Goal: Task Accomplishment & Management: Manage account settings

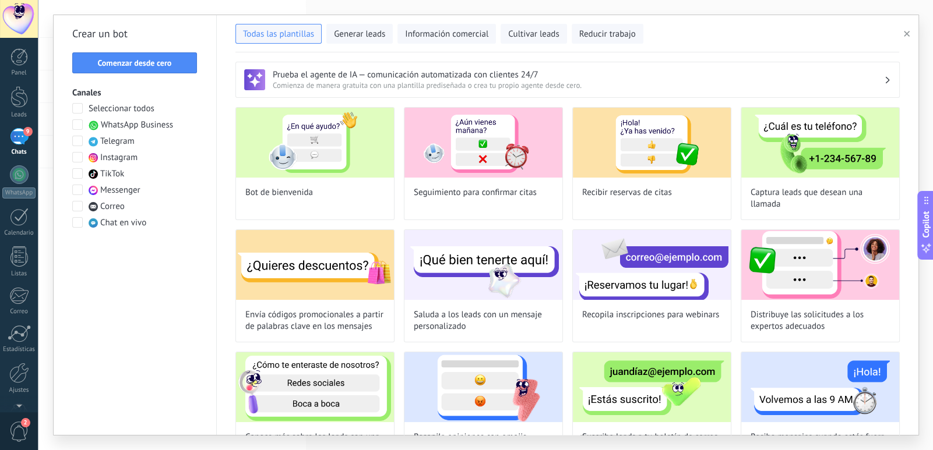
click at [24, 142] on div "9" at bounding box center [19, 136] width 19 height 17
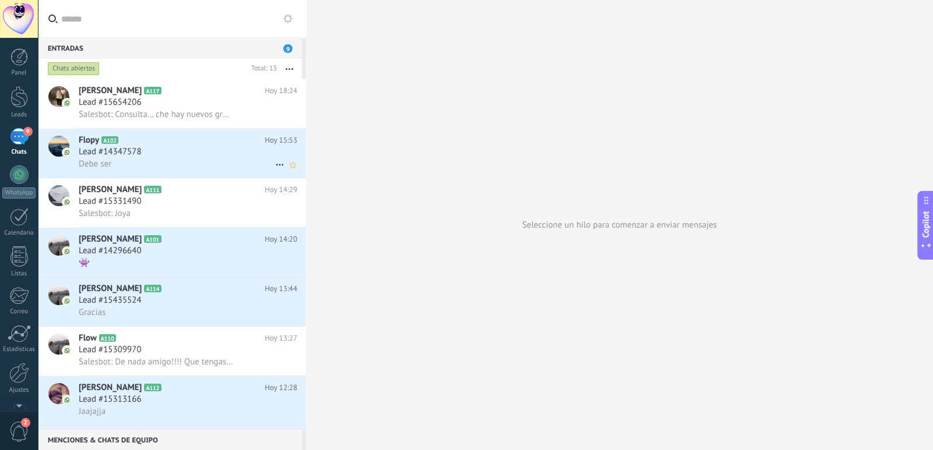
click at [277, 167] on icon at bounding box center [280, 165] width 14 height 14
click at [322, 196] on span "Conversación cerrada" at bounding box center [331, 195] width 79 height 23
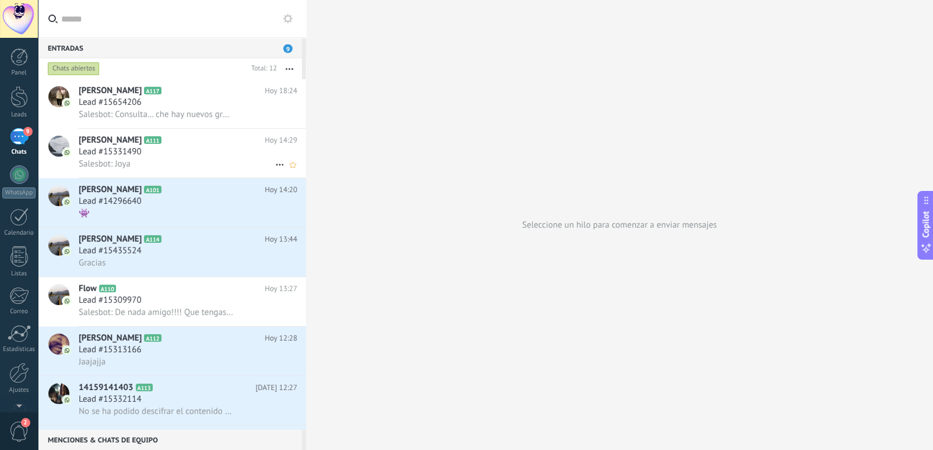
click at [275, 171] on icon at bounding box center [280, 165] width 14 height 14
click at [376, 266] on div at bounding box center [466, 225] width 933 height 450
click at [276, 166] on use at bounding box center [280, 165] width 8 height 2
click at [318, 175] on span "Conversación cerrada" at bounding box center [331, 172] width 79 height 23
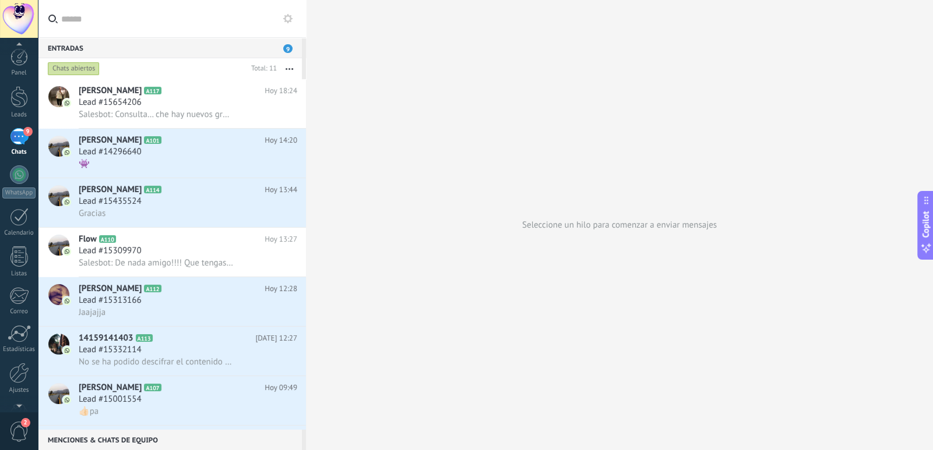
click at [22, 427] on span "2" at bounding box center [19, 432] width 20 height 20
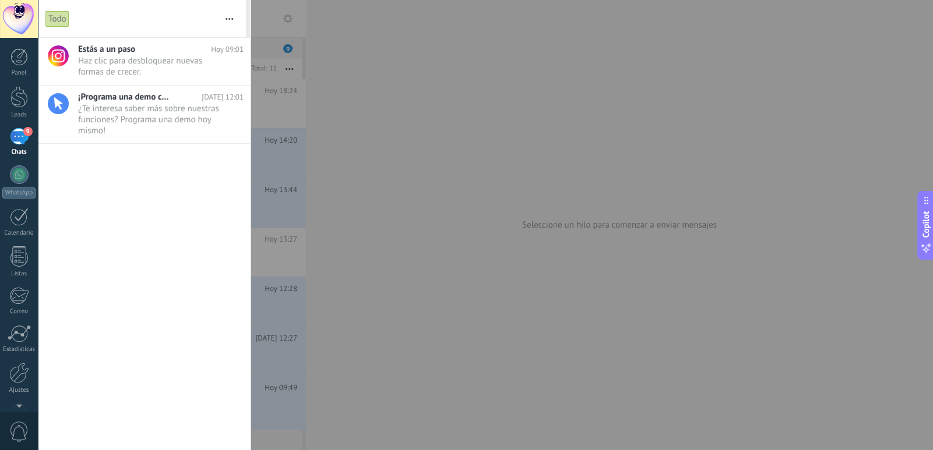
click at [470, 148] on div at bounding box center [466, 225] width 933 height 450
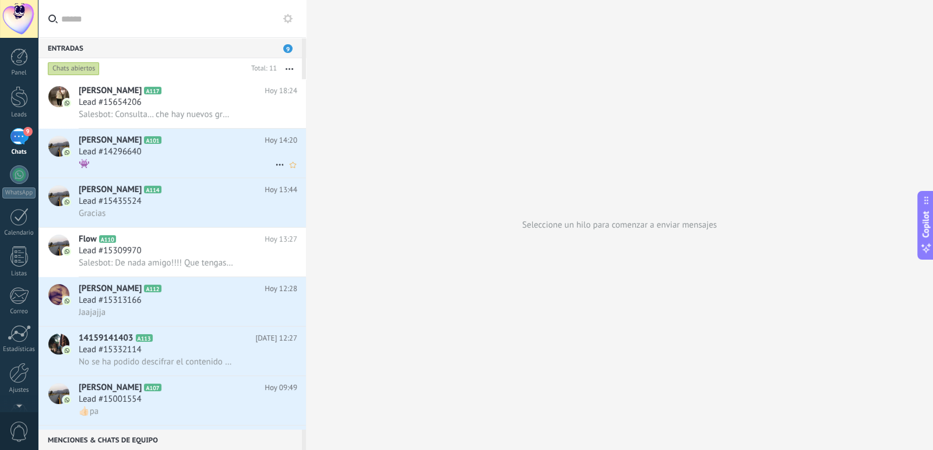
click at [156, 160] on div "👾" at bounding box center [188, 164] width 218 height 12
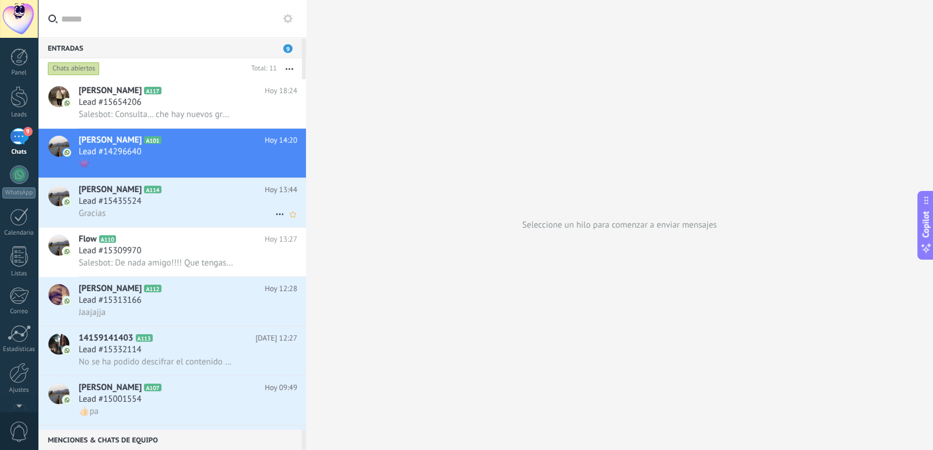
click at [129, 213] on div "Gracias" at bounding box center [188, 213] width 218 height 12
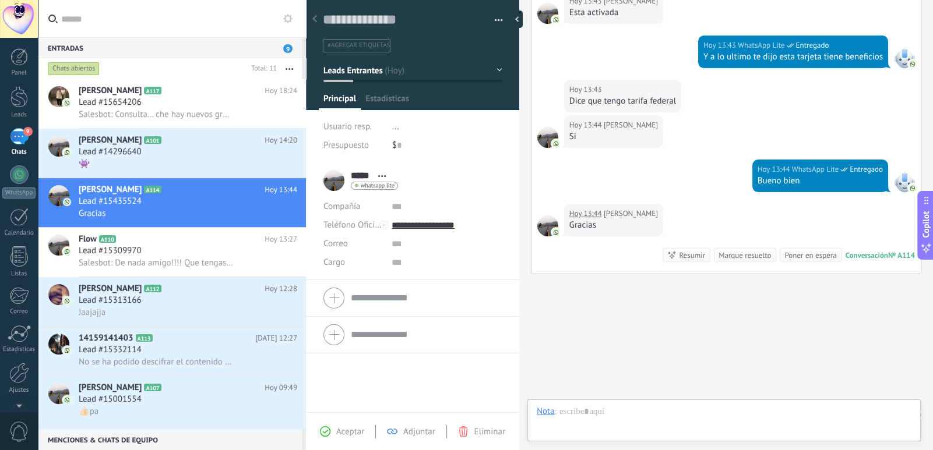
scroll to position [17, 0]
drag, startPoint x: 595, startPoint y: 132, endPoint x: 725, endPoint y: 162, distance: 133.3
click at [725, 162] on div "[DATE] 13:42 WhatsApp Lite Entregado Déjala apoyada hasta que termine de de rev…" at bounding box center [725, 54] width 389 height 439
click at [901, 184] on div at bounding box center [904, 181] width 21 height 21
click at [909, 185] on img at bounding box center [912, 188] width 8 height 8
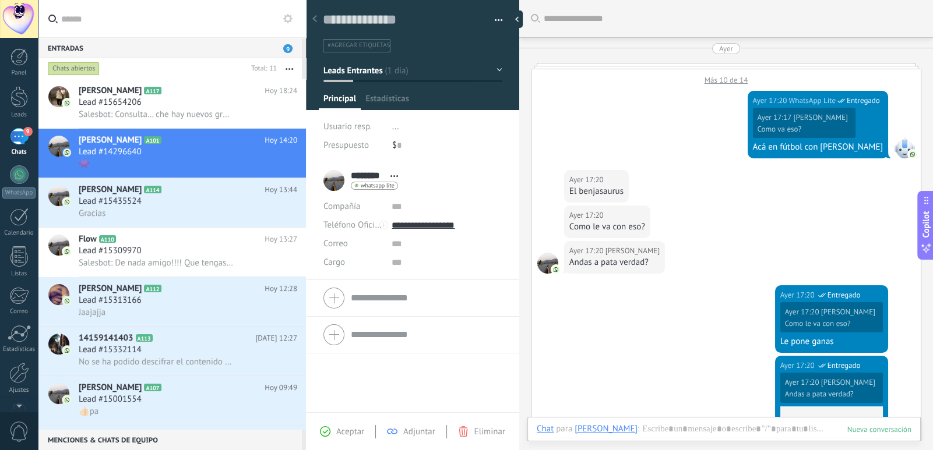
click at [287, 51] on span "9" at bounding box center [287, 48] width 9 height 9
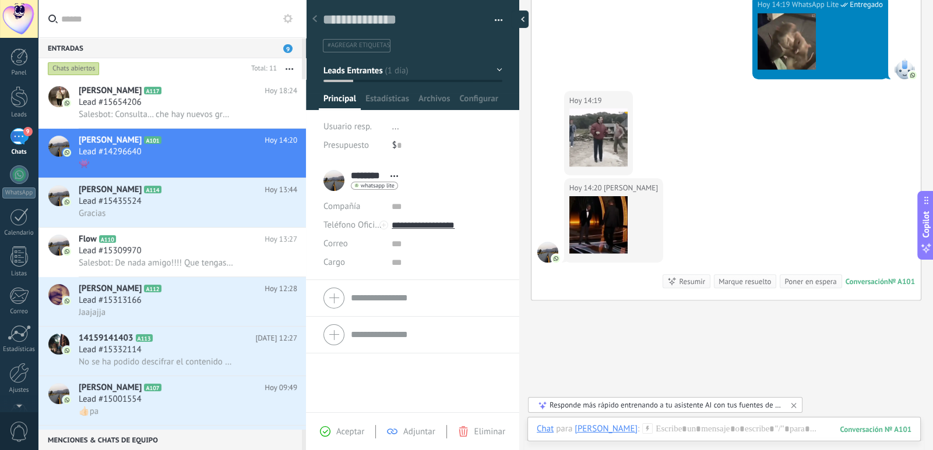
click at [519, 21] on div at bounding box center [519, 18] width 17 height 17
type textarea "**********"
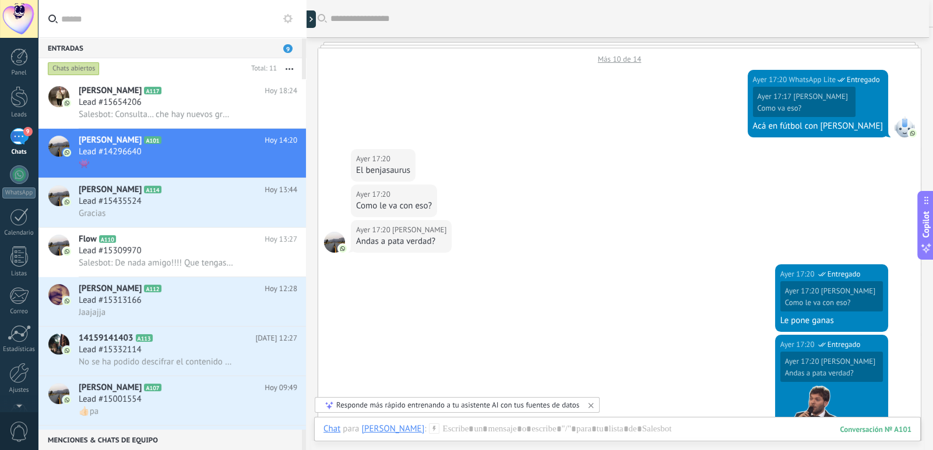
scroll to position [0, 0]
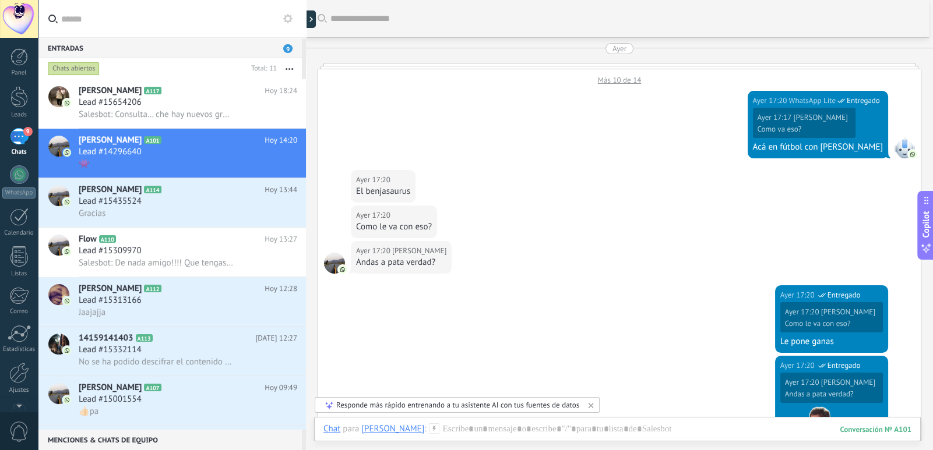
click at [17, 136] on div "9" at bounding box center [19, 136] width 19 height 17
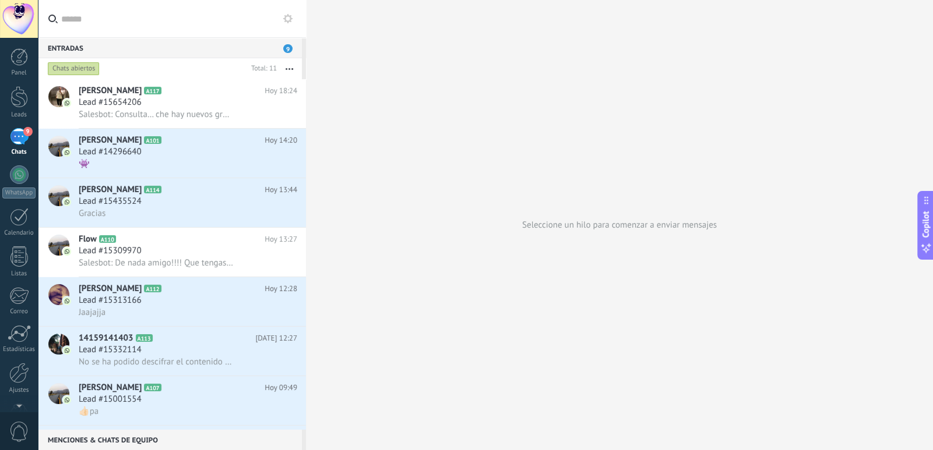
click at [17, 10] on div at bounding box center [19, 19] width 38 height 38
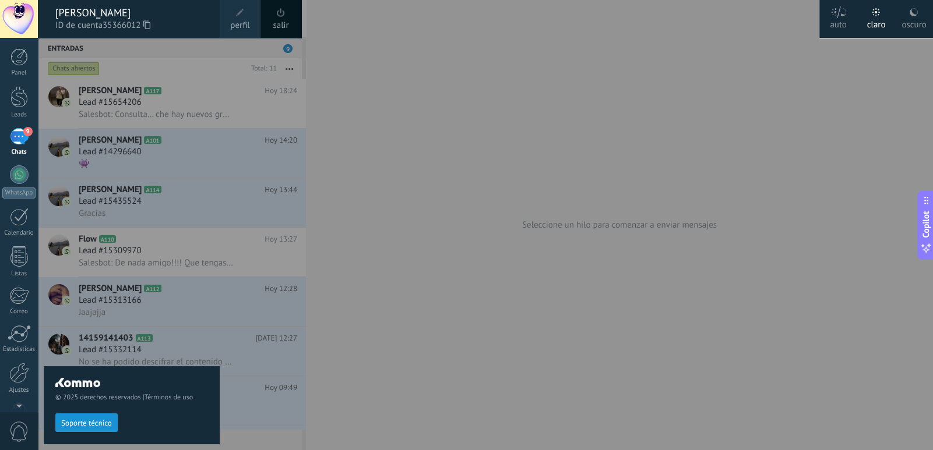
click at [283, 16] on span at bounding box center [281, 12] width 8 height 9
